Goal: Information Seeking & Learning: Learn about a topic

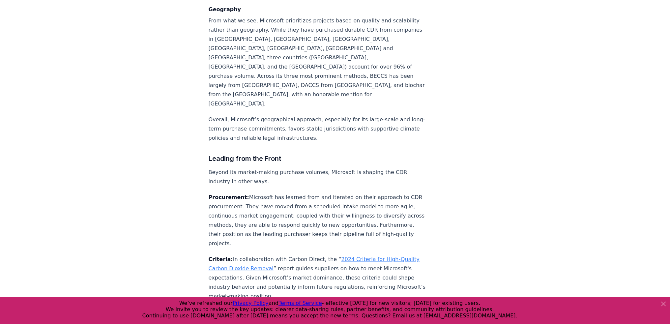
scroll to position [1198, 0]
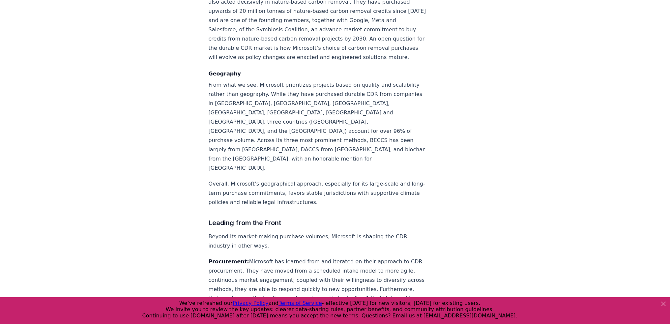
click at [666, 301] on icon at bounding box center [663, 304] width 8 height 8
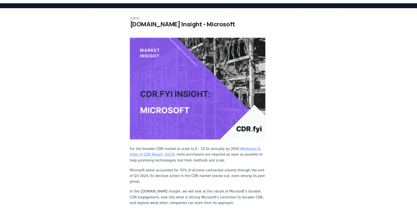
scroll to position [0, 0]
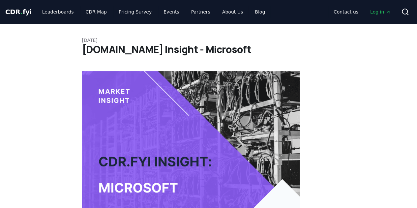
click at [206, 127] on img at bounding box center [191, 152] width 218 height 163
click at [54, 13] on link "Leaderboards" at bounding box center [58, 12] width 42 height 12
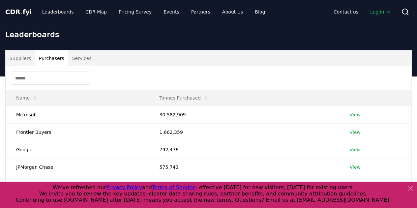
click at [45, 54] on button "Purchasers" at bounding box center [51, 58] width 33 height 16
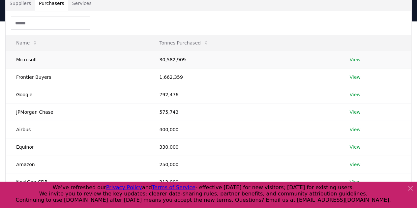
scroll to position [58, 0]
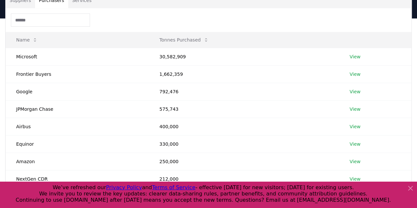
click at [410, 190] on icon at bounding box center [410, 188] width 8 height 8
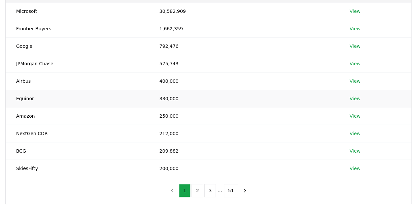
scroll to position [98, 0]
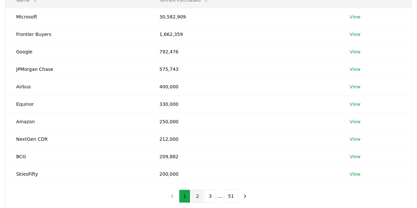
click at [199, 196] on button "2" at bounding box center [197, 195] width 12 height 13
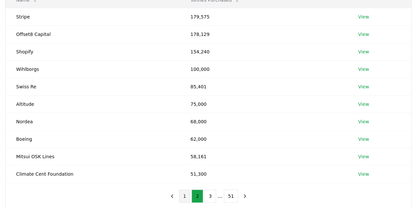
click at [184, 191] on button "1" at bounding box center [185, 195] width 12 height 13
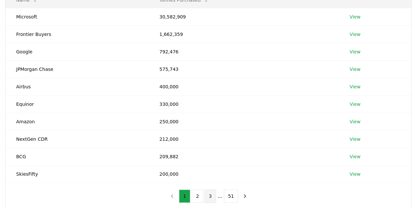
click at [210, 196] on button "3" at bounding box center [210, 195] width 12 height 13
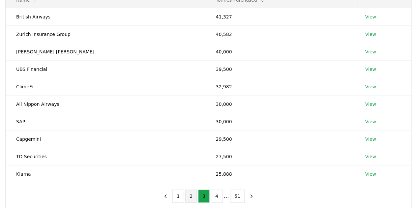
click at [195, 194] on button "2" at bounding box center [191, 195] width 12 height 13
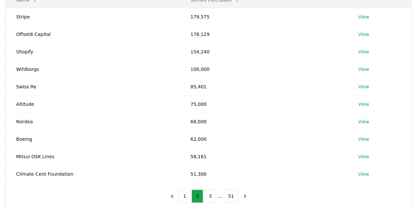
click at [192, 194] on ul "1 2 3 ... 51" at bounding box center [208, 195] width 59 height 13
click at [186, 196] on button "1" at bounding box center [185, 195] width 12 height 13
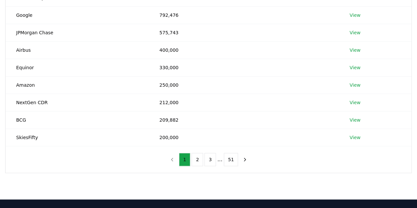
scroll to position [165, 0]
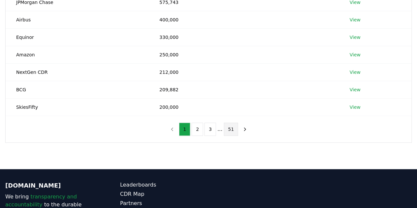
click at [231, 127] on button "51" at bounding box center [231, 129] width 14 height 13
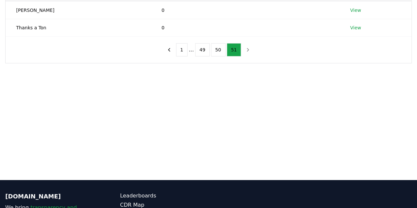
scroll to position [0, 0]
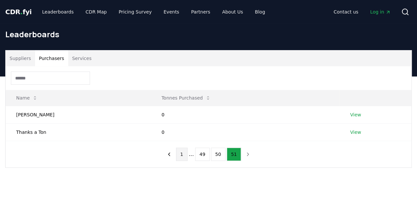
click at [179, 154] on button "1" at bounding box center [182, 154] width 12 height 13
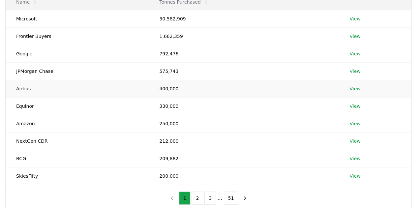
scroll to position [99, 0]
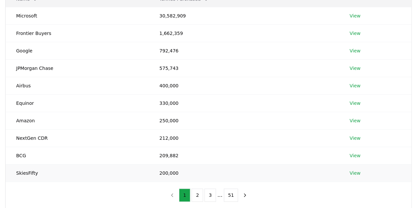
click at [169, 170] on td "200,000" at bounding box center [244, 172] width 190 height 17
drag, startPoint x: 169, startPoint y: 170, endPoint x: 162, endPoint y: 151, distance: 21.2
click at [162, 151] on tbody "Microsoft 30,582,909 View Frontier Buyers 1,662,359 View Google 792,476 View JP…" at bounding box center [209, 94] width 406 height 175
click at [161, 151] on td "209,882" at bounding box center [244, 155] width 190 height 17
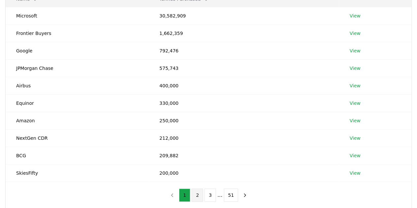
click at [196, 193] on button "2" at bounding box center [197, 194] width 12 height 13
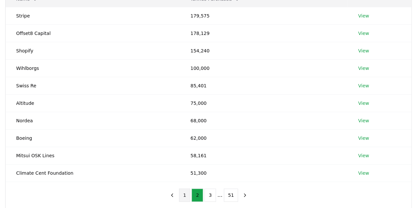
click at [187, 191] on button "1" at bounding box center [185, 194] width 12 height 13
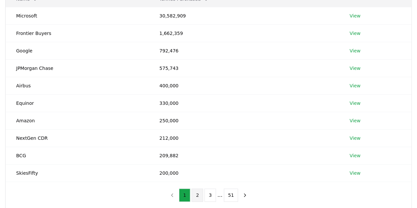
click at [196, 197] on button "2" at bounding box center [197, 194] width 12 height 13
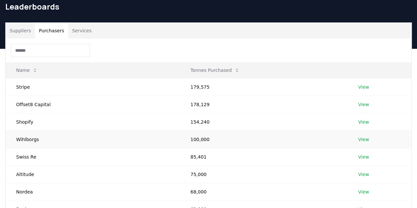
scroll to position [66, 0]
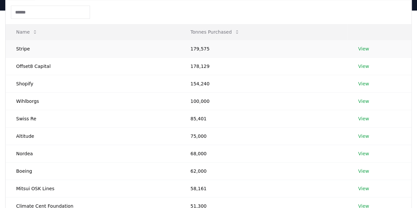
click at [18, 46] on td "Stripe" at bounding box center [93, 48] width 174 height 17
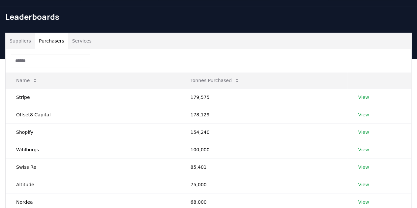
scroll to position [0, 0]
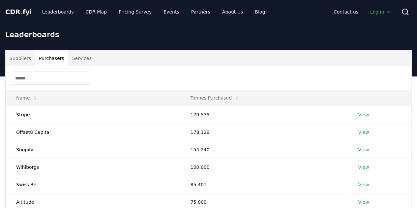
click at [20, 58] on button "Suppliers" at bounding box center [20, 58] width 29 height 16
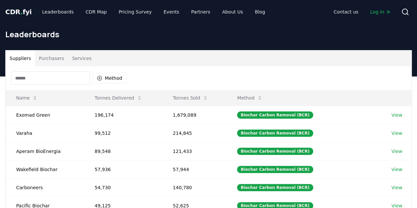
click at [50, 64] on button "Purchasers" at bounding box center [51, 58] width 33 height 16
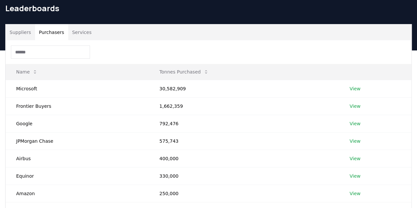
scroll to position [27, 0]
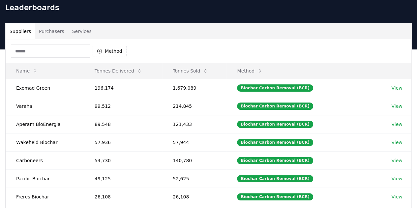
click at [22, 30] on button "Suppliers" at bounding box center [20, 31] width 29 height 16
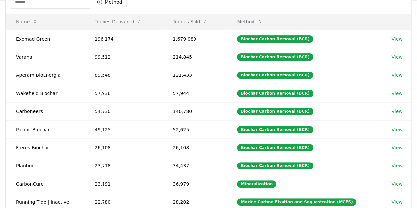
scroll to position [76, 0]
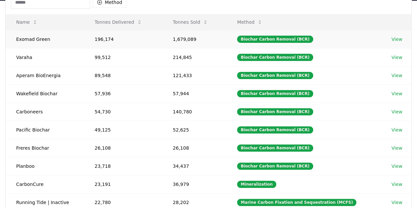
click at [20, 38] on td "Exomad Green" at bounding box center [45, 39] width 78 height 18
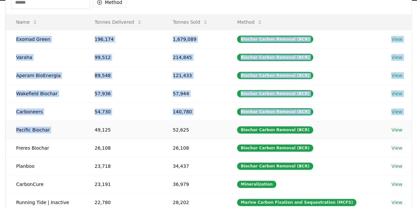
drag, startPoint x: 20, startPoint y: 38, endPoint x: 50, endPoint y: 121, distance: 88.9
click at [50, 121] on tbody "Exomad Green 196,174 1,679,089 Biochar Carbon Removal (BCR) View Varaha 99,512 …" at bounding box center [209, 120] width 406 height 181
click at [50, 121] on td "Pacific Biochar" at bounding box center [45, 130] width 78 height 18
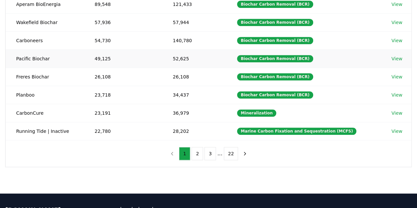
scroll to position [156, 0]
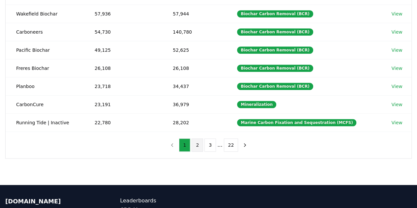
click at [194, 139] on button "2" at bounding box center [197, 144] width 12 height 13
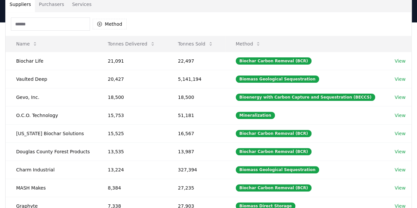
scroll to position [53, 0]
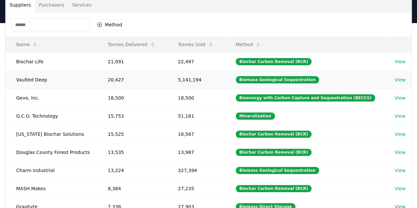
click at [29, 78] on td "Vaulted Deep" at bounding box center [52, 80] width 92 height 18
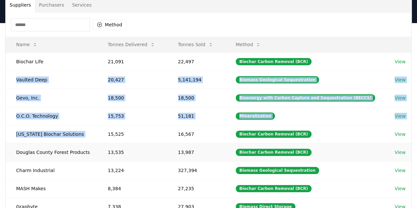
drag, startPoint x: 29, startPoint y: 78, endPoint x: 58, endPoint y: 142, distance: 69.9
click at [58, 142] on tbody "Biochar Life 21,091 22,497 Biochar Carbon Removal (BCR) View Vaulted Deep 20,42…" at bounding box center [209, 142] width 406 height 181
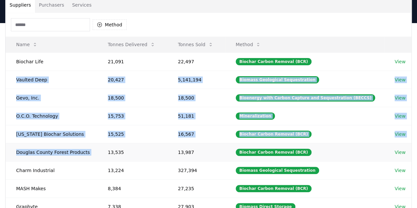
click at [58, 143] on td "Douglas County Forest Products" at bounding box center [52, 152] width 92 height 18
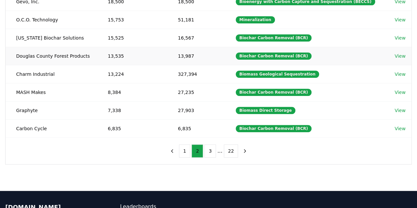
scroll to position [108, 0]
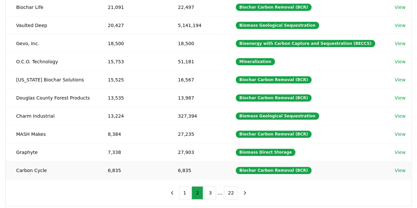
click at [44, 163] on td "Carbon Cycle" at bounding box center [52, 170] width 92 height 18
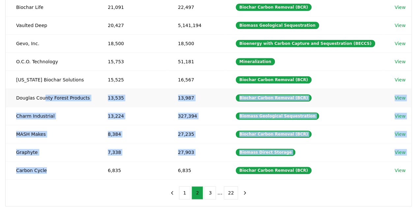
drag, startPoint x: 44, startPoint y: 163, endPoint x: 44, endPoint y: 87, distance: 76.8
click at [44, 87] on tbody "Biochar Life 21,091 22,497 Biochar Carbon Removal (BCR) View Vaulted Deep 20,42…" at bounding box center [209, 88] width 406 height 181
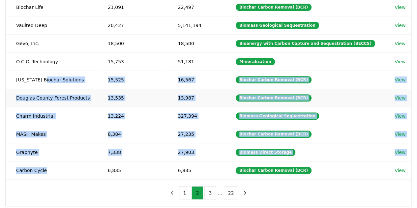
click at [44, 89] on td "Douglas County Forest Products" at bounding box center [52, 98] width 92 height 18
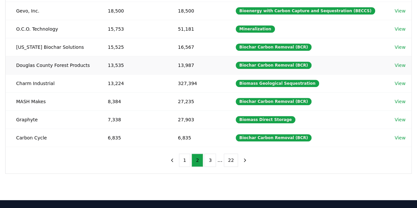
scroll to position [145, 0]
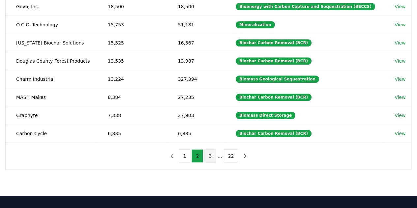
click at [212, 153] on button "3" at bounding box center [210, 155] width 12 height 13
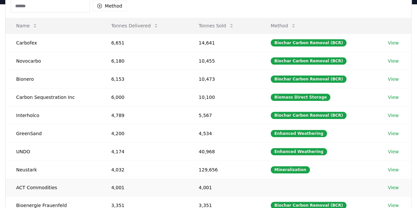
scroll to position [49, 0]
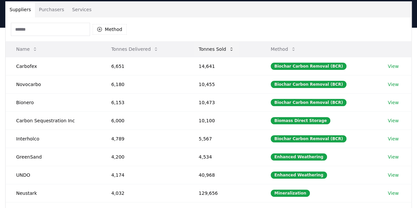
click at [216, 47] on button "Tonnes Sold" at bounding box center [216, 49] width 46 height 13
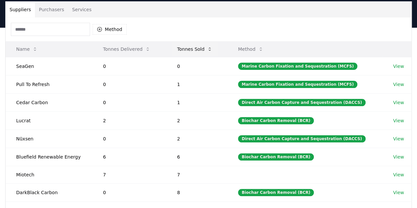
click at [202, 50] on button "Tonnes Sold" at bounding box center [195, 49] width 46 height 13
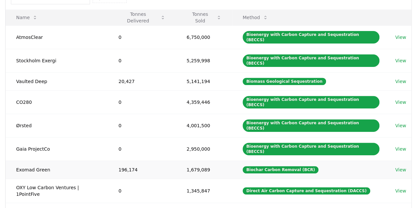
scroll to position [80, 0]
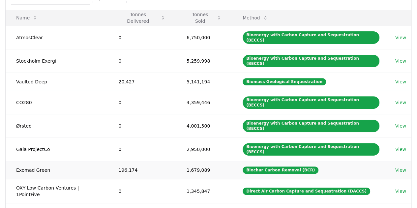
click at [199, 161] on td "1,679,089" at bounding box center [204, 170] width 56 height 18
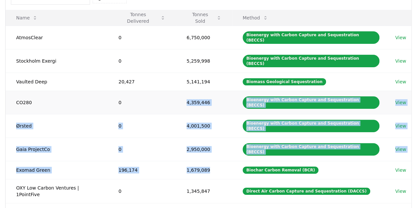
drag, startPoint x: 199, startPoint y: 142, endPoint x: 196, endPoint y: 95, distance: 47.6
click at [196, 95] on tbody "AtmosClear 0 6,750,000 Bioenergy with Carbon Capture and Sequestration (BECCS) …" at bounding box center [209, 135] width 406 height 219
click at [196, 95] on td "4,359,446" at bounding box center [204, 102] width 56 height 23
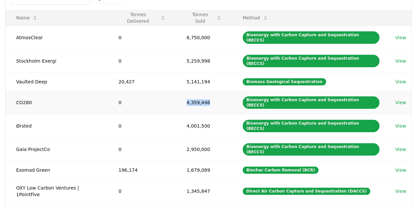
click at [196, 95] on td "4,359,446" at bounding box center [204, 102] width 56 height 23
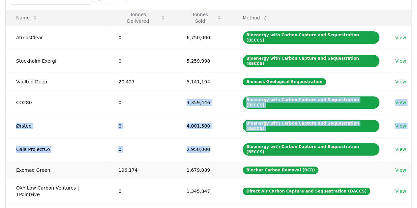
drag, startPoint x: 196, startPoint y: 95, endPoint x: 200, endPoint y: 133, distance: 38.5
click at [200, 133] on tbody "AtmosClear 0 6,750,000 Bioenergy with Carbon Capture and Sequestration (BECCS) …" at bounding box center [209, 135] width 406 height 219
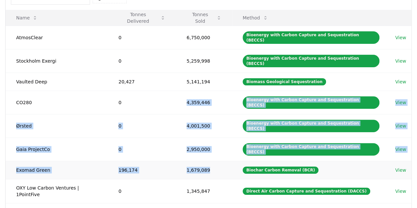
click at [200, 161] on td "1,679,089" at bounding box center [204, 170] width 56 height 18
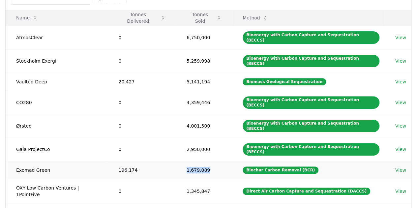
click at [200, 161] on td "1,679,089" at bounding box center [204, 170] width 56 height 18
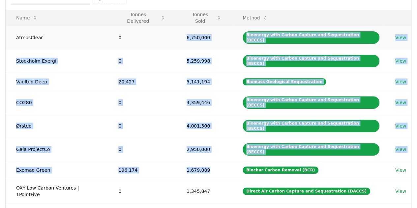
drag, startPoint x: 200, startPoint y: 133, endPoint x: 193, endPoint y: 28, distance: 105.3
click at [193, 28] on tbody "AtmosClear 0 6,750,000 Bioenergy with Carbon Capture and Sequestration (BECCS) …" at bounding box center [209, 135] width 406 height 219
click at [193, 28] on td "6,750,000" at bounding box center [204, 37] width 56 height 23
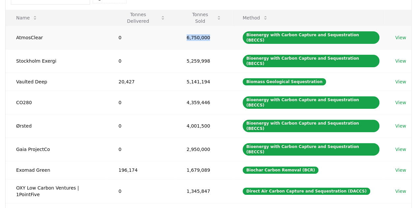
click at [193, 28] on td "6,750,000" at bounding box center [204, 37] width 56 height 23
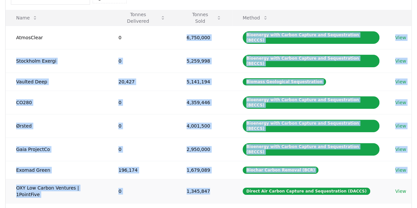
drag, startPoint x: 193, startPoint y: 28, endPoint x: 189, endPoint y: 159, distance: 131.5
click at [189, 159] on tbody "AtmosClear 0 6,750,000 Bioenergy with Carbon Capture and Sequestration (BECCS) …" at bounding box center [209, 135] width 406 height 219
click at [189, 179] on td "1,345,847" at bounding box center [204, 191] width 56 height 24
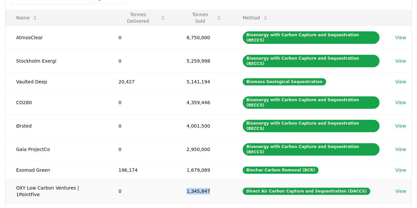
click at [189, 179] on td "1,345,847" at bounding box center [204, 191] width 56 height 24
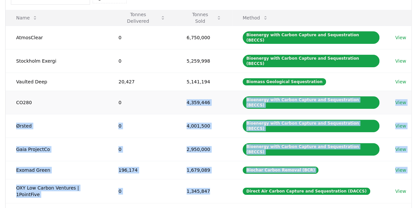
drag, startPoint x: 189, startPoint y: 159, endPoint x: 185, endPoint y: 81, distance: 78.5
click at [185, 81] on tbody "AtmosClear 0 6,750,000 Bioenergy with Carbon Capture and Sequestration (BECCS) …" at bounding box center [209, 135] width 406 height 219
click at [185, 91] on td "4,359,446" at bounding box center [204, 102] width 56 height 23
